Goal: Task Accomplishment & Management: Manage account settings

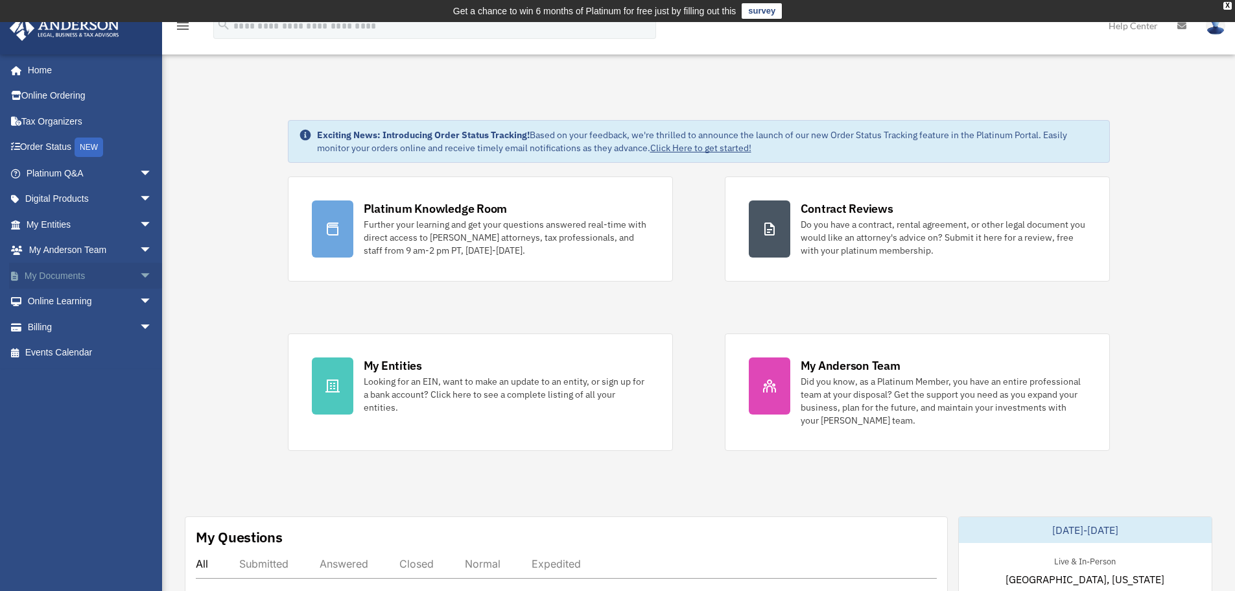
click at [139, 273] on span "arrow_drop_down" at bounding box center [152, 276] width 26 height 27
click at [57, 301] on link "Box" at bounding box center [95, 302] width 154 height 26
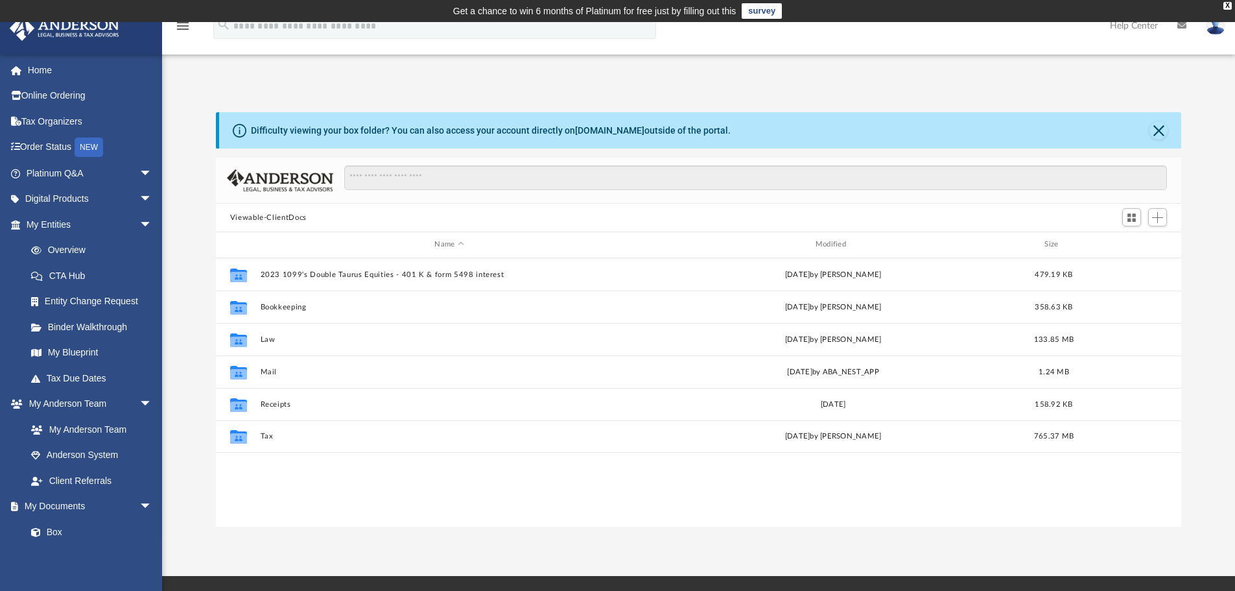
scroll to position [285, 956]
click at [1215, 26] on img at bounding box center [1215, 25] width 19 height 19
click at [958, 111] on link "Logout" at bounding box center [1005, 113] width 130 height 27
